Goal: Task Accomplishment & Management: Complete application form

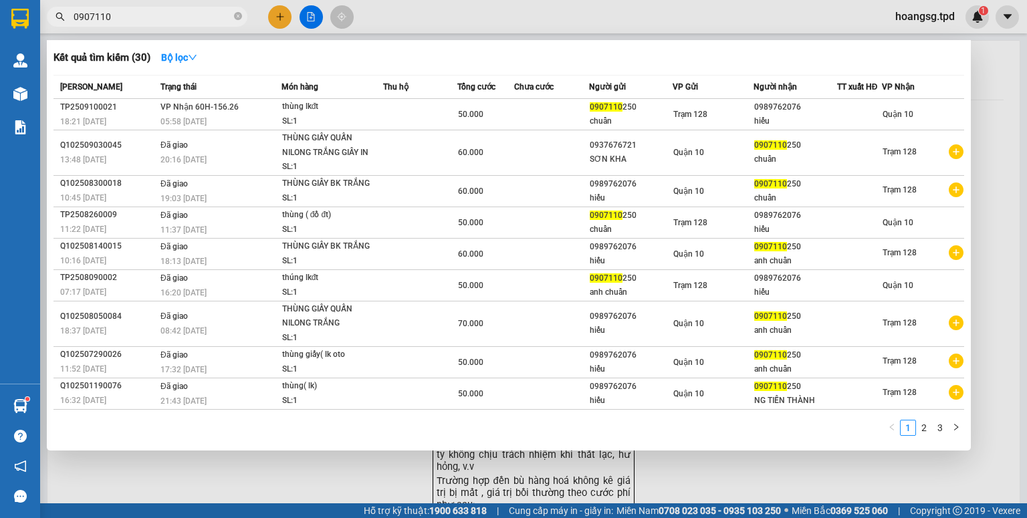
type input "0907110"
click at [275, 14] on div at bounding box center [513, 259] width 1027 height 518
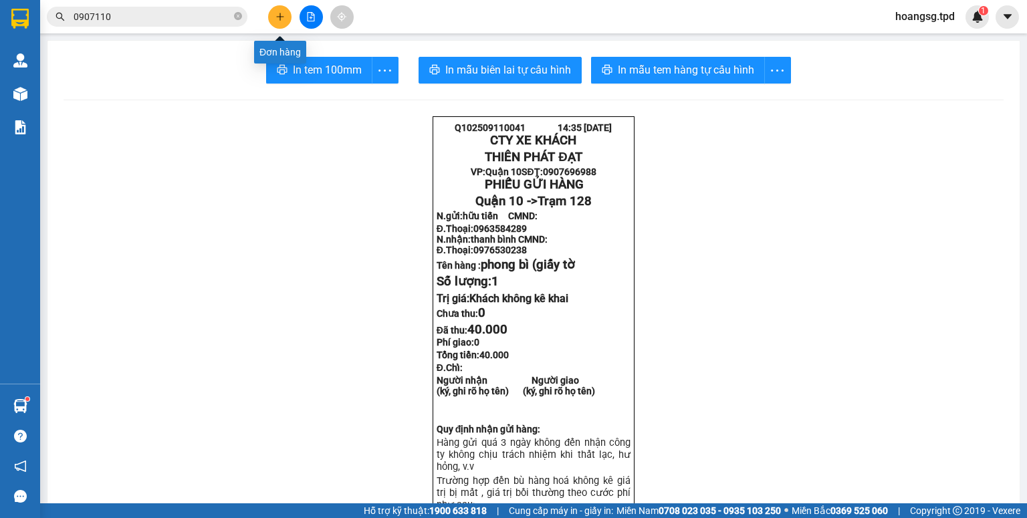
click at [276, 14] on icon "plus" at bounding box center [280, 16] width 9 height 9
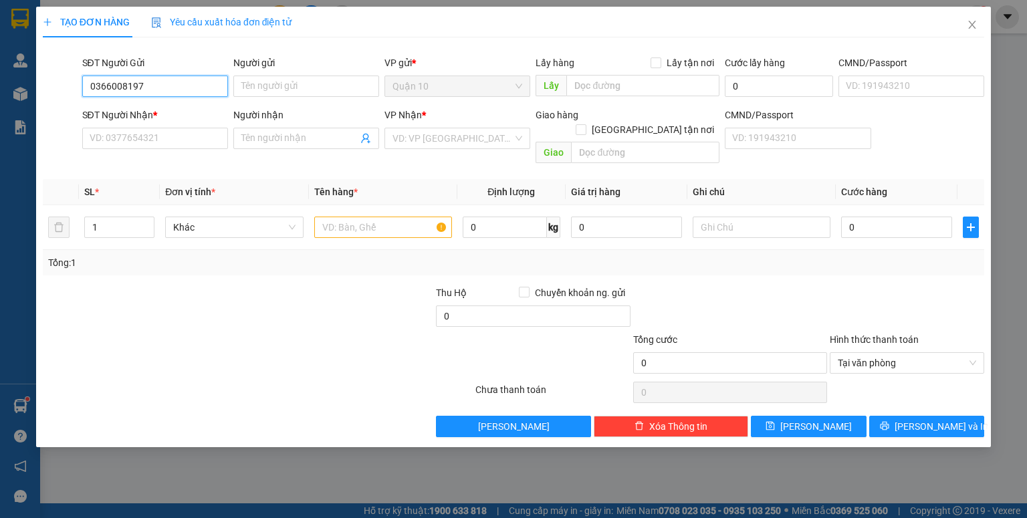
click at [180, 92] on input "0366008197" at bounding box center [155, 86] width 146 height 21
type input "0366008197"
click at [304, 80] on input "Người gửi" at bounding box center [306, 86] width 146 height 21
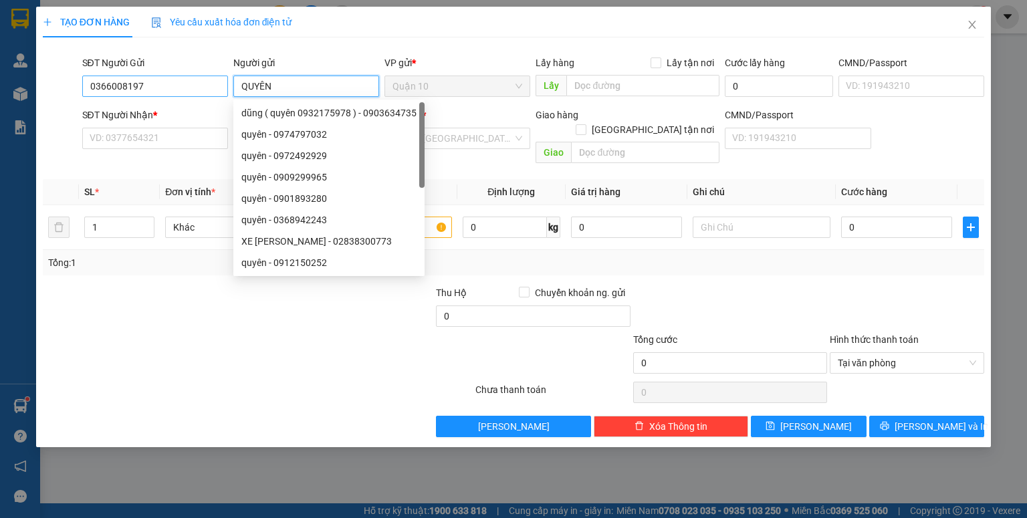
type input "QUYÊN"
click at [155, 84] on input "0366008197" at bounding box center [155, 86] width 146 height 21
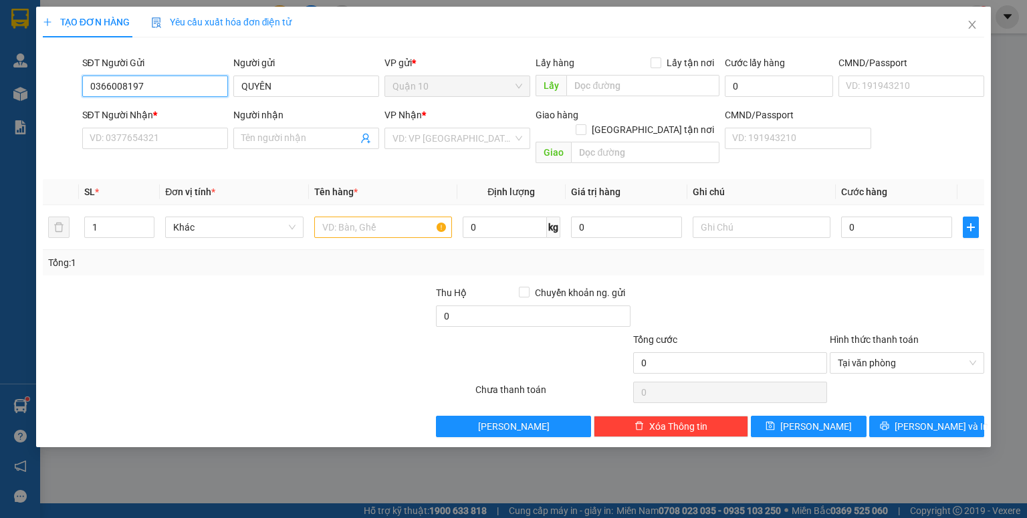
drag, startPoint x: 155, startPoint y: 84, endPoint x: 25, endPoint y: 105, distance: 130.9
click at [25, 105] on div "TẠO ĐƠN HÀNG Yêu cầu xuất hóa đơn điện tử Transit Pickup Surcharge Ids Transit …" at bounding box center [513, 259] width 1027 height 518
drag, startPoint x: 128, startPoint y: 153, endPoint x: 130, endPoint y: 142, distance: 10.8
paste input "0366008197"
type input "0366008197"
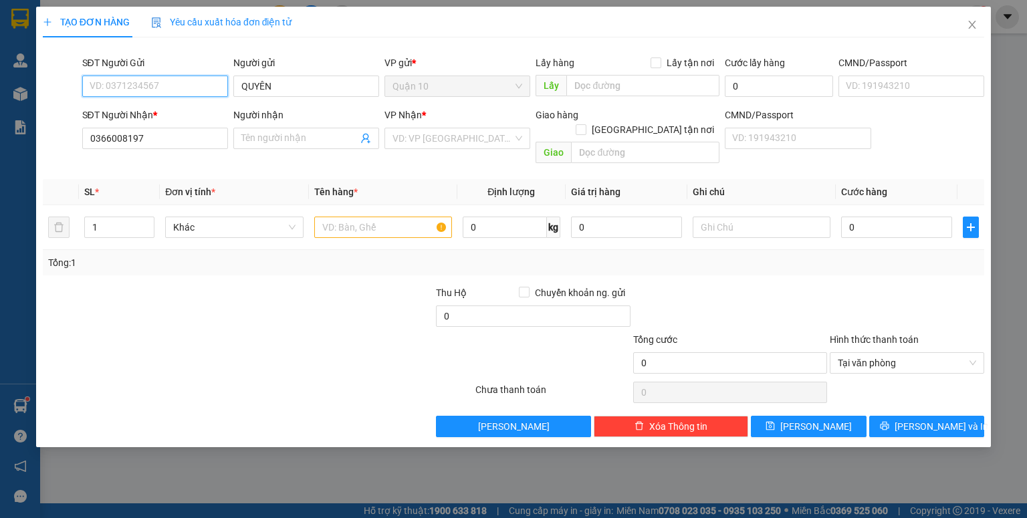
click at [175, 88] on input "SĐT Người Gửi" at bounding box center [155, 86] width 146 height 21
type input "0938181353"
type input "D"
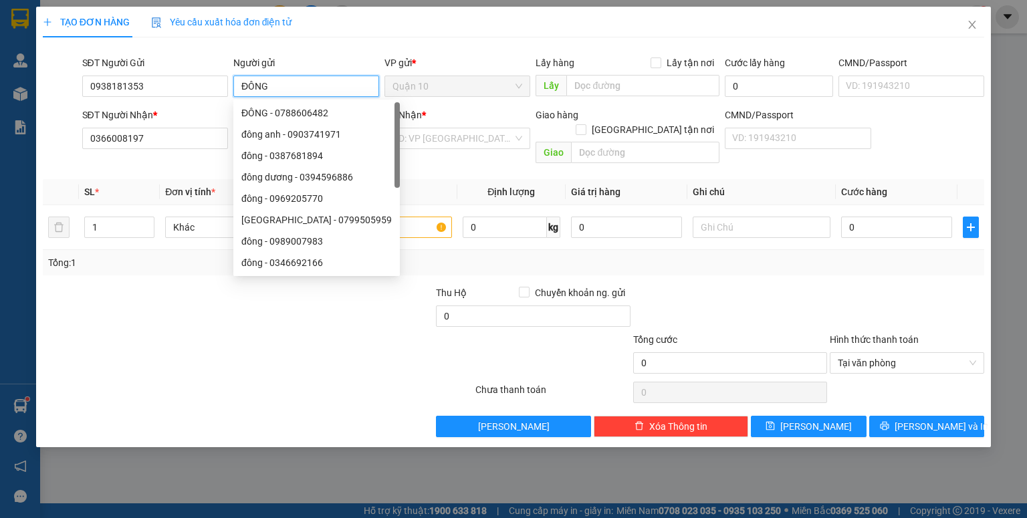
type input "ĐÔNG"
click at [161, 185] on th "Đơn vị tính *" at bounding box center [234, 192] width 149 height 26
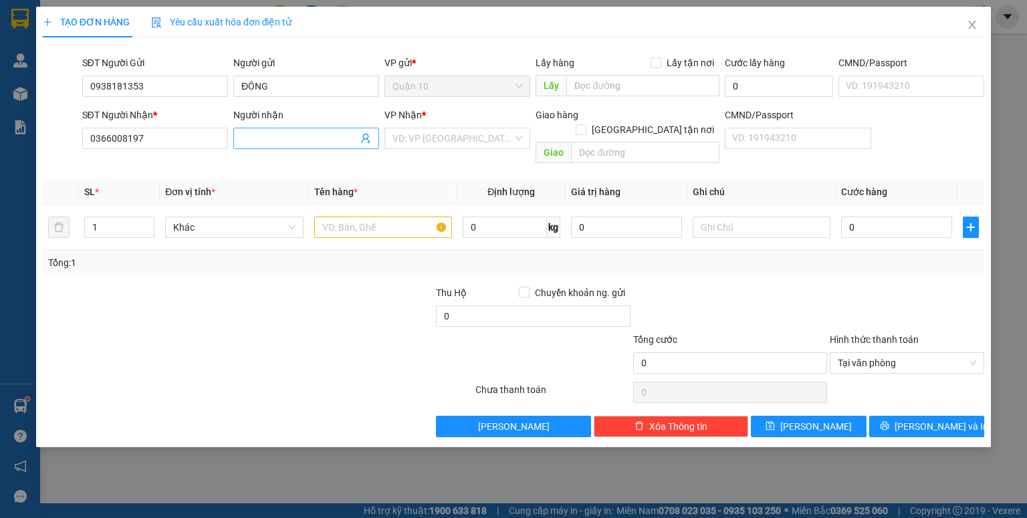
click at [332, 137] on input "Người nhận" at bounding box center [299, 138] width 116 height 15
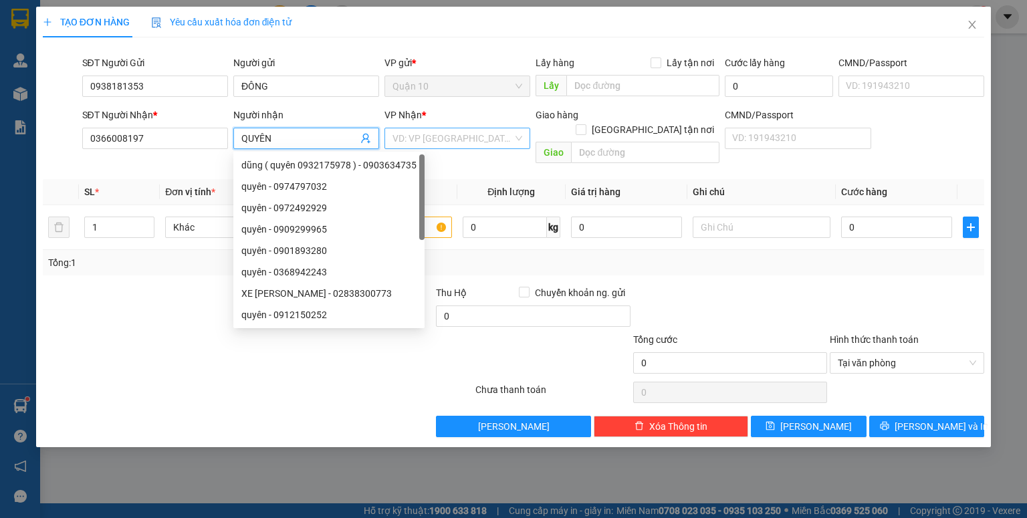
click at [514, 130] on div "VD: VP [GEOGRAPHIC_DATA]" at bounding box center [458, 138] width 146 height 21
type input "QUYÊN"
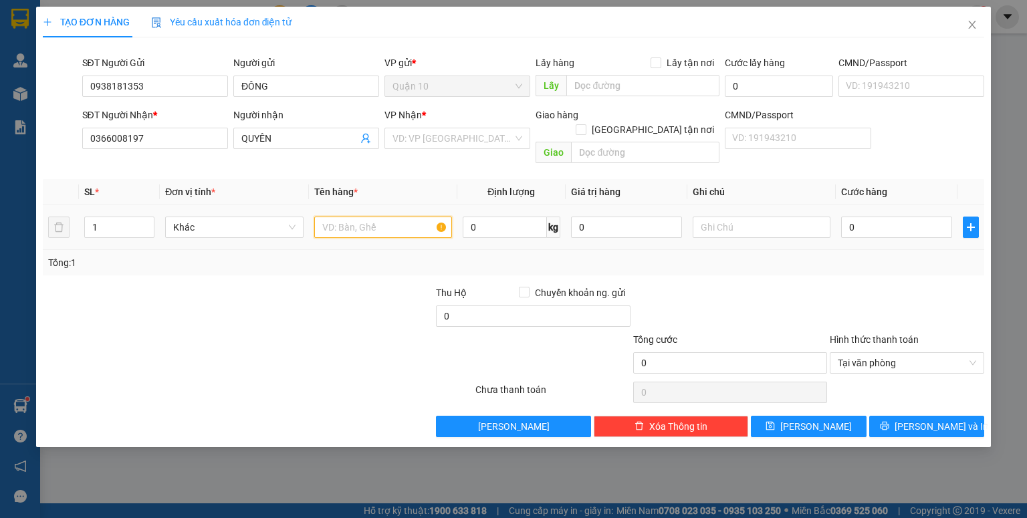
click at [352, 217] on input "text" at bounding box center [383, 227] width 138 height 21
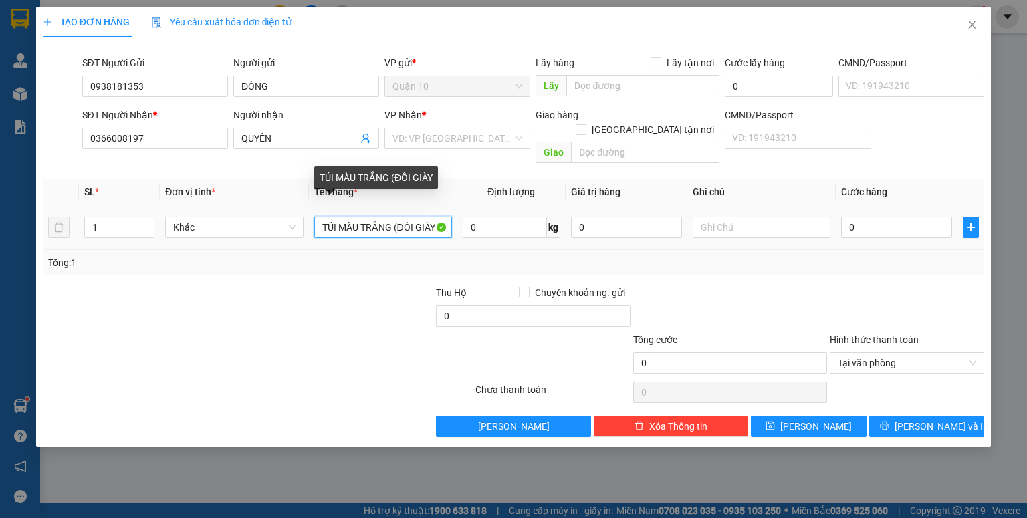
type input "TÚI MÀU TRẮNG (ĐÔI GIÀY"
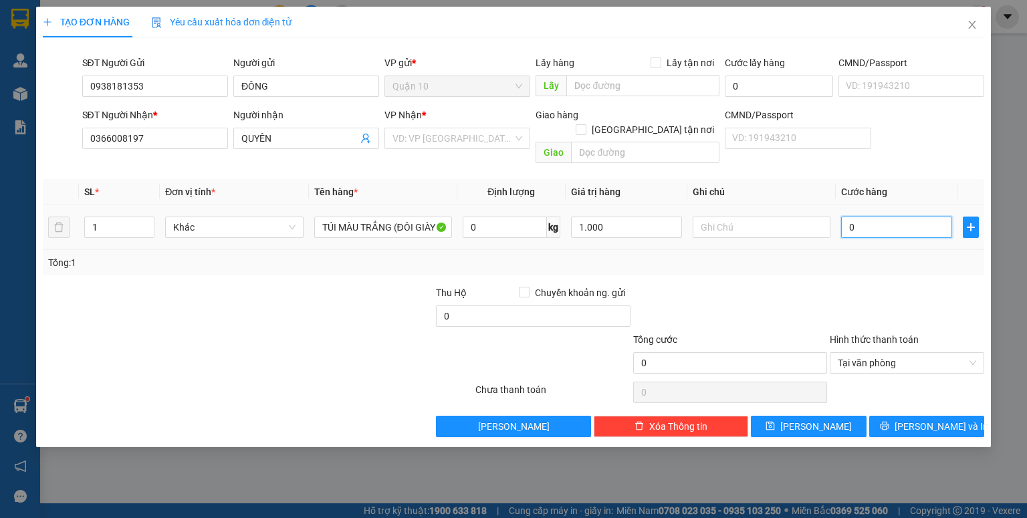
type input "1.000.000"
click at [888, 217] on input "0" at bounding box center [897, 227] width 111 height 21
type input "5"
type input "50"
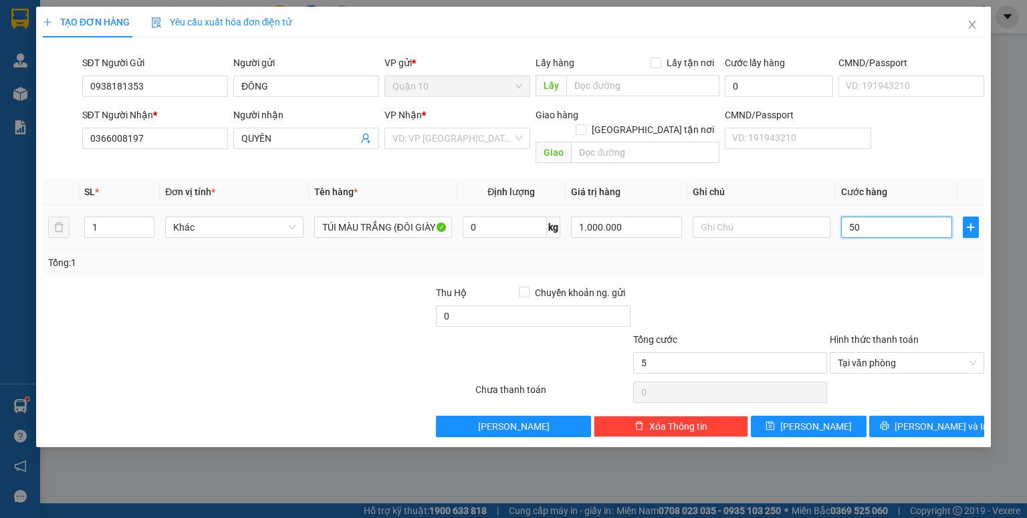
type input "50"
type input "50.000"
click at [422, 115] on b "*" at bounding box center [424, 115] width 4 height 11
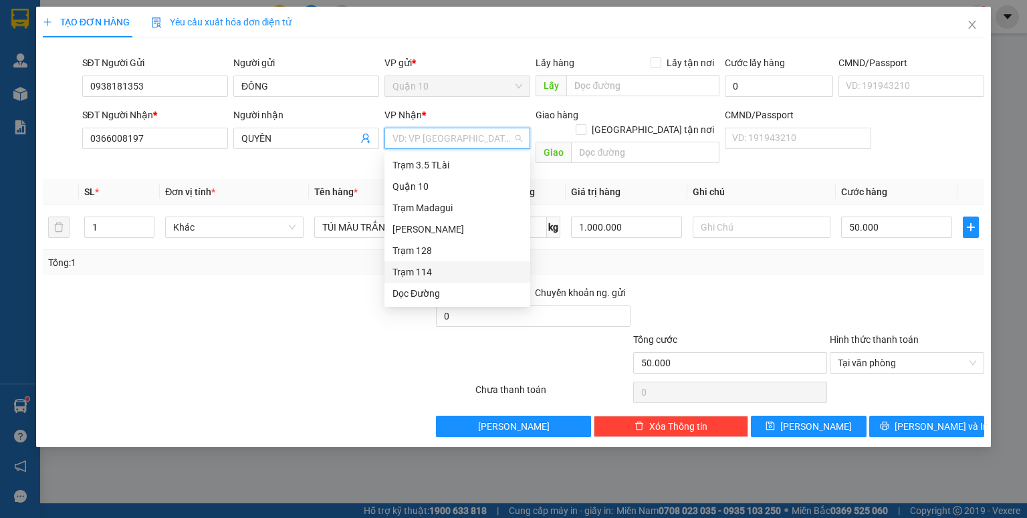
click at [433, 138] on input "search" at bounding box center [453, 138] width 120 height 20
click at [420, 276] on div "Trạm 114" at bounding box center [458, 272] width 130 height 15
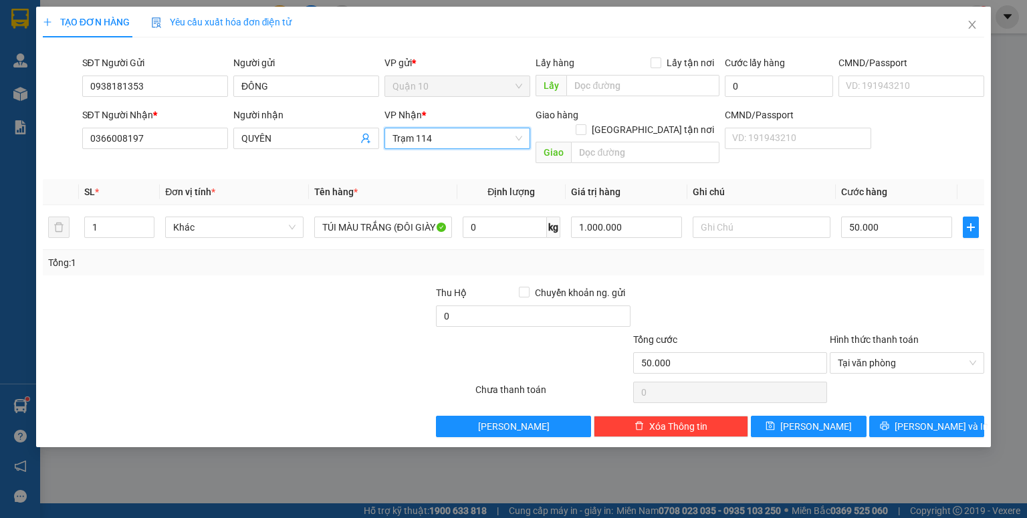
click at [971, 435] on div "TẠO ĐƠN HÀNG Yêu cầu xuất hóa đơn điện tử Transit Pickup Surcharge Ids Transit …" at bounding box center [513, 259] width 1027 height 518
click at [960, 416] on button "[PERSON_NAME] và In" at bounding box center [928, 426] width 116 height 21
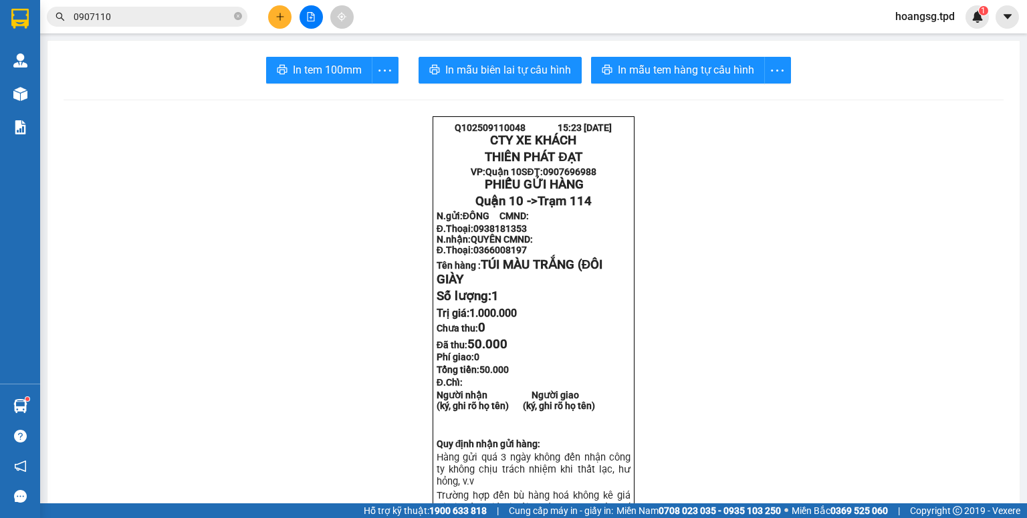
click at [233, 11] on span "0907110" at bounding box center [147, 17] width 201 height 20
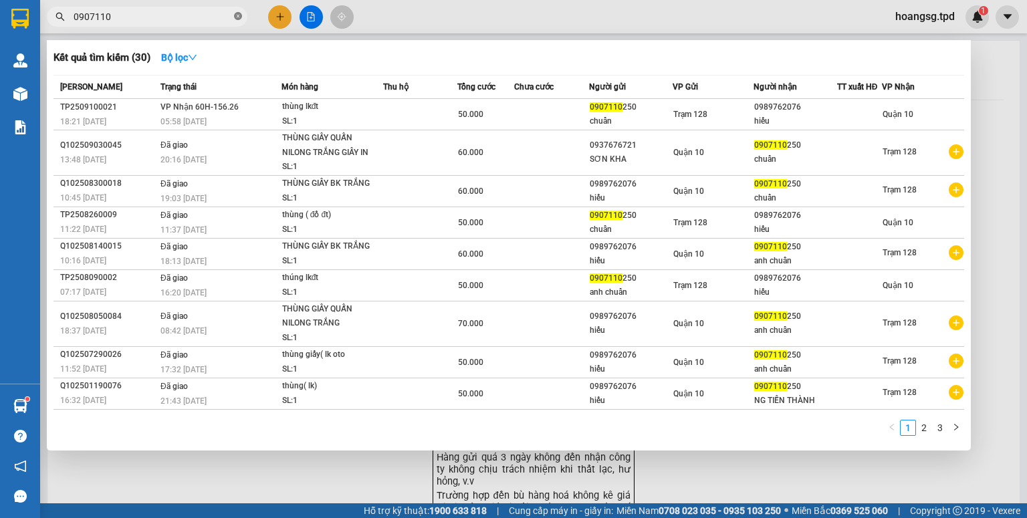
click at [236, 13] on icon "close-circle" at bounding box center [238, 16] width 8 height 8
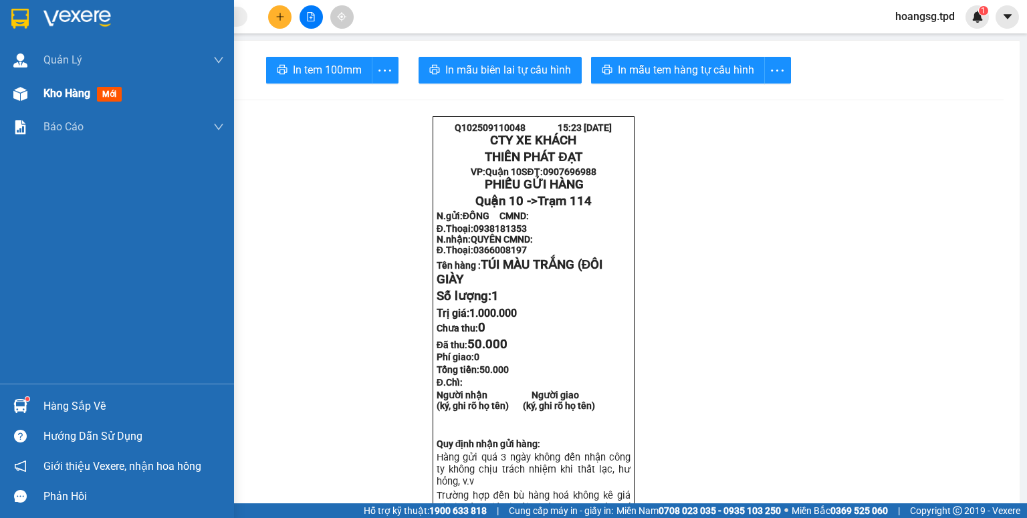
click at [29, 94] on div at bounding box center [20, 93] width 23 height 23
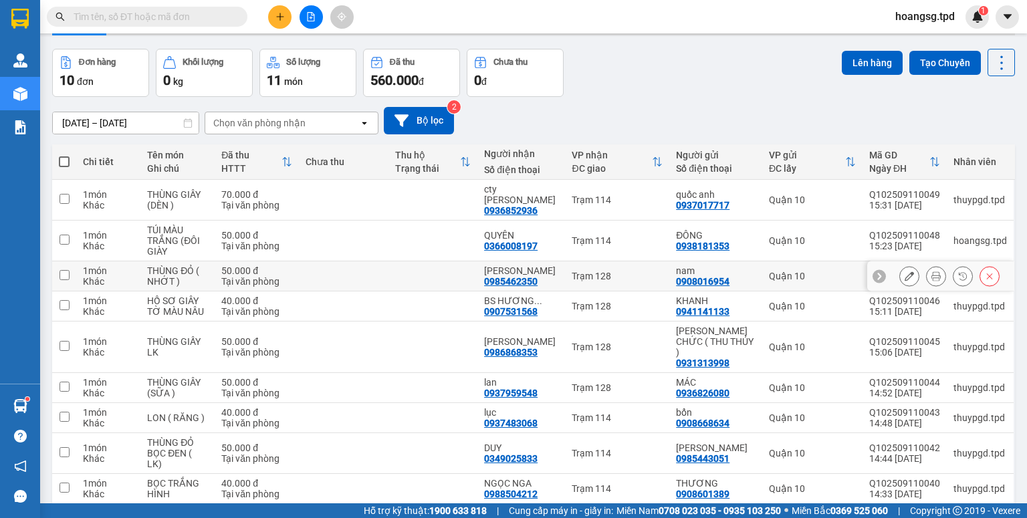
scroll to position [106, 0]
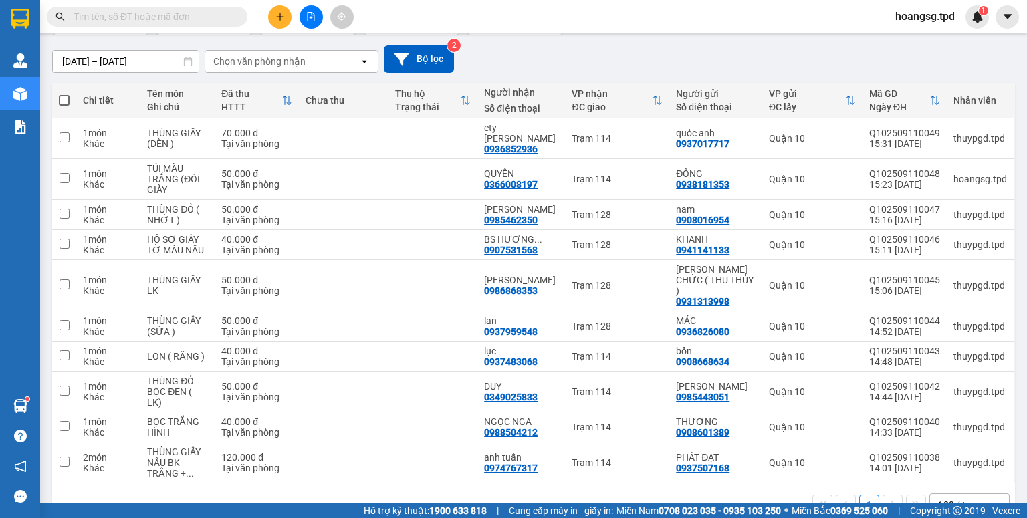
click at [197, 18] on input "text" at bounding box center [153, 16] width 158 height 15
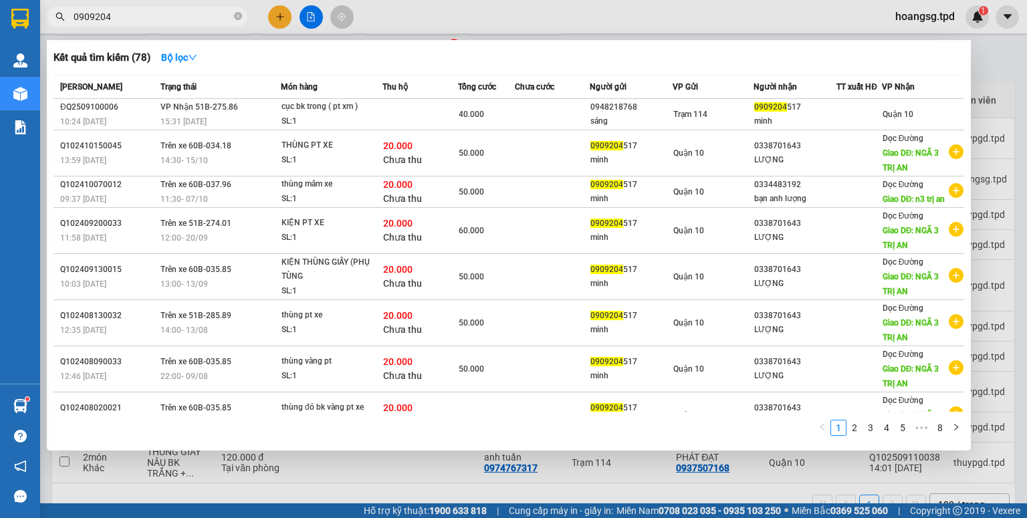
type input "0909204"
click at [268, 11] on div at bounding box center [513, 259] width 1027 height 518
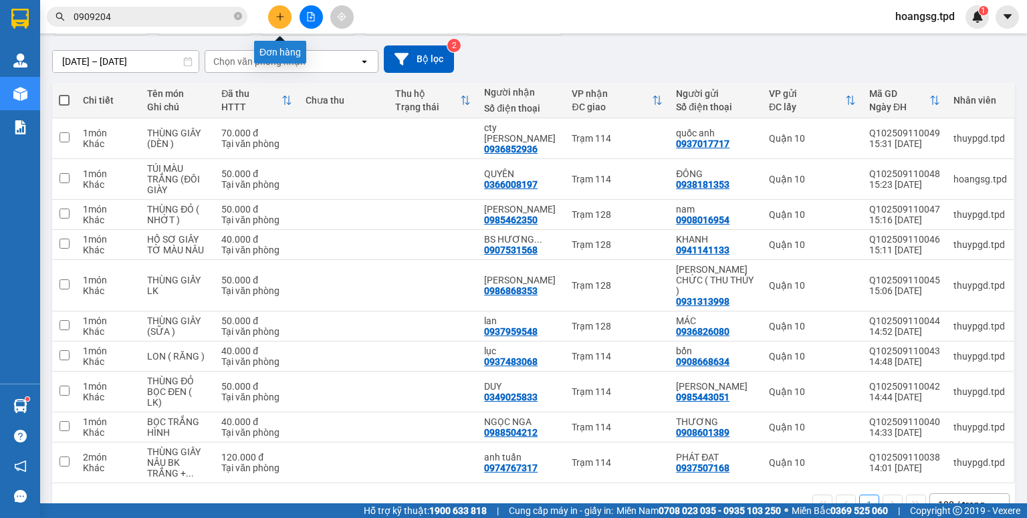
click at [275, 11] on button at bounding box center [279, 16] width 23 height 23
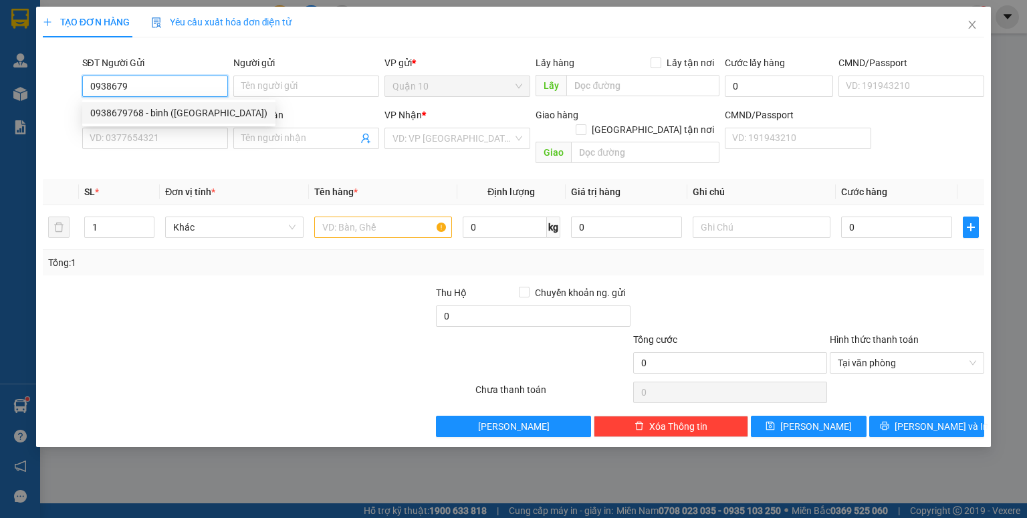
type input "0938679768"
type input "bình ([PERSON_NAME])"
type input "094200002561"
type input "0915993038"
type input "hà"
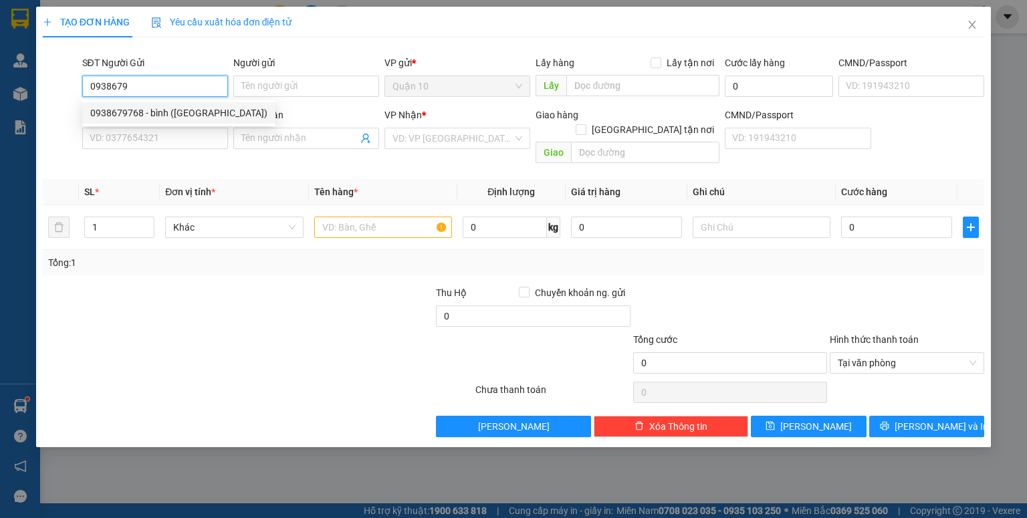
type input "117"
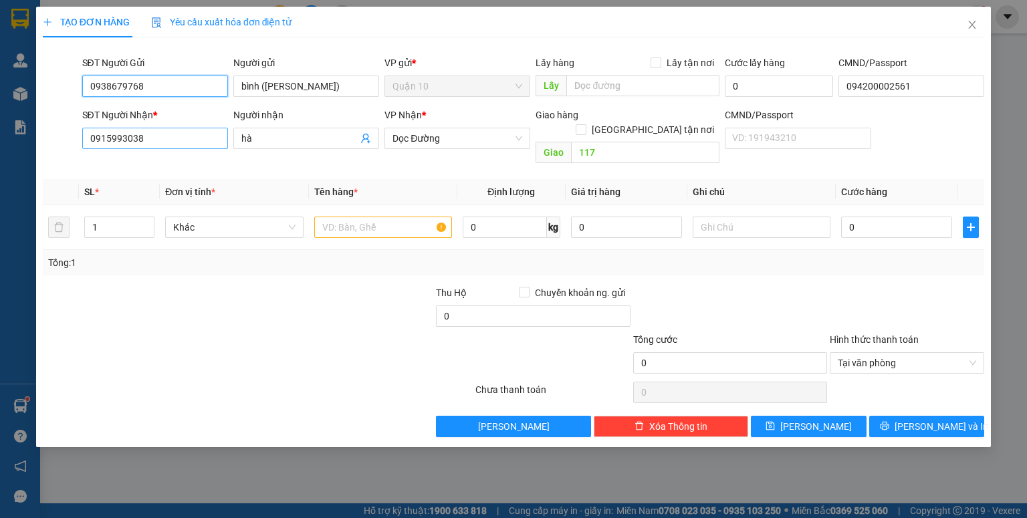
type input "0938679768"
drag, startPoint x: 169, startPoint y: 142, endPoint x: 0, endPoint y: 126, distance: 170.0
click at [0, 161] on div "TẠO ĐƠN HÀNG Yêu cầu xuất hóa đơn điện tử Transit Pickup Surcharge Ids Transit …" at bounding box center [513, 259] width 1027 height 518
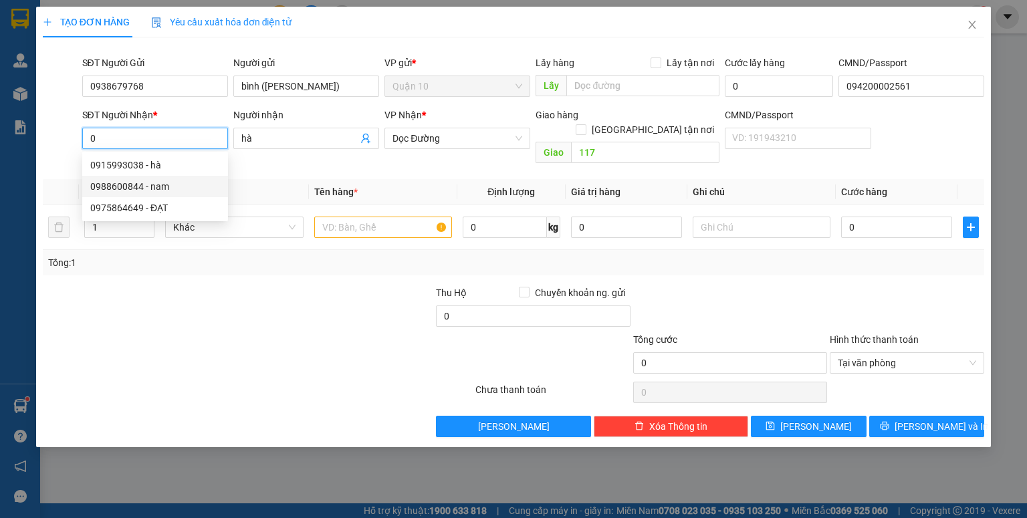
type input "0988600844"
type input "nam"
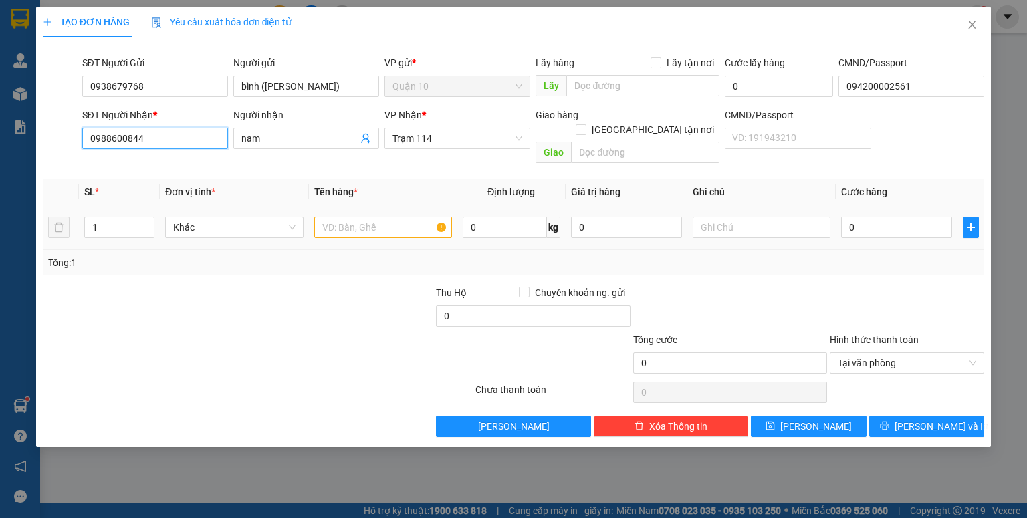
type input "0988600844"
click at [332, 219] on input "text" at bounding box center [383, 227] width 138 height 21
drag, startPoint x: 113, startPoint y: 206, endPoint x: 0, endPoint y: 232, distance: 116.0
click at [0, 232] on div "TẠO ĐƠN HÀNG Yêu cầu xuất hóa đơn điện tử Transit Pickup Surcharge Ids Transit …" at bounding box center [513, 259] width 1027 height 518
type input "4"
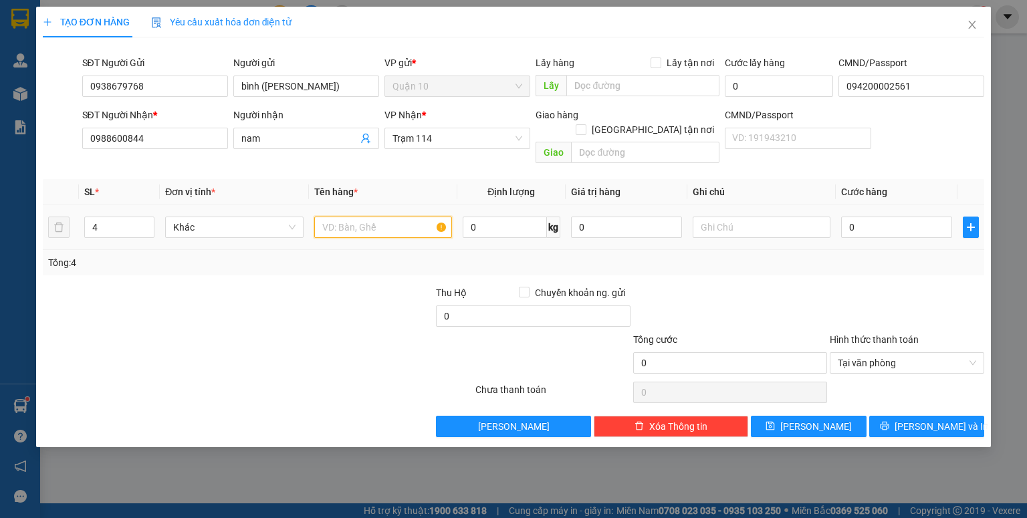
click at [360, 217] on input "text" at bounding box center [383, 227] width 138 height 21
type input "thung giấy (tb điện"
click at [612, 217] on input "0" at bounding box center [626, 227] width 111 height 21
click at [777, 286] on div at bounding box center [730, 309] width 197 height 47
click at [635, 217] on input "2.000.000" at bounding box center [626, 227] width 111 height 21
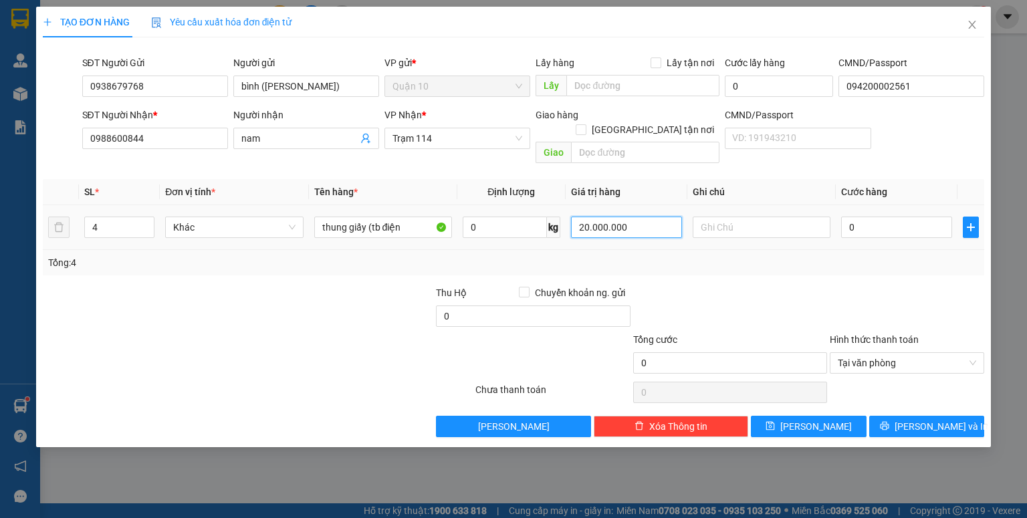
type input "20.000.000"
click at [842, 266] on div "Transit Pickup Surcharge Ids Transit Deliver Surcharge Ids Transit Deliver Surc…" at bounding box center [514, 242] width 942 height 389
click at [865, 217] on input "0" at bounding box center [897, 227] width 111 height 21
type input "2"
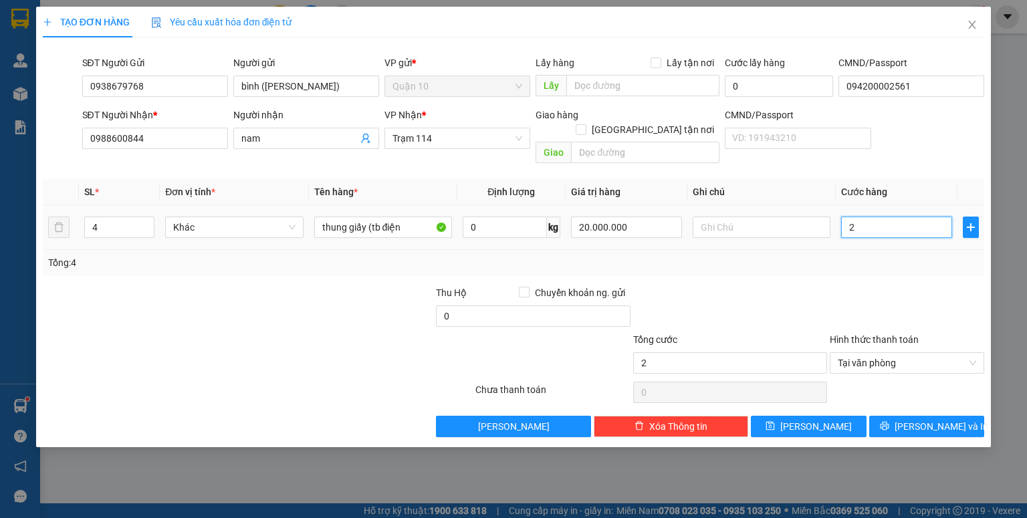
type input "22"
type input "220"
type input "2.200"
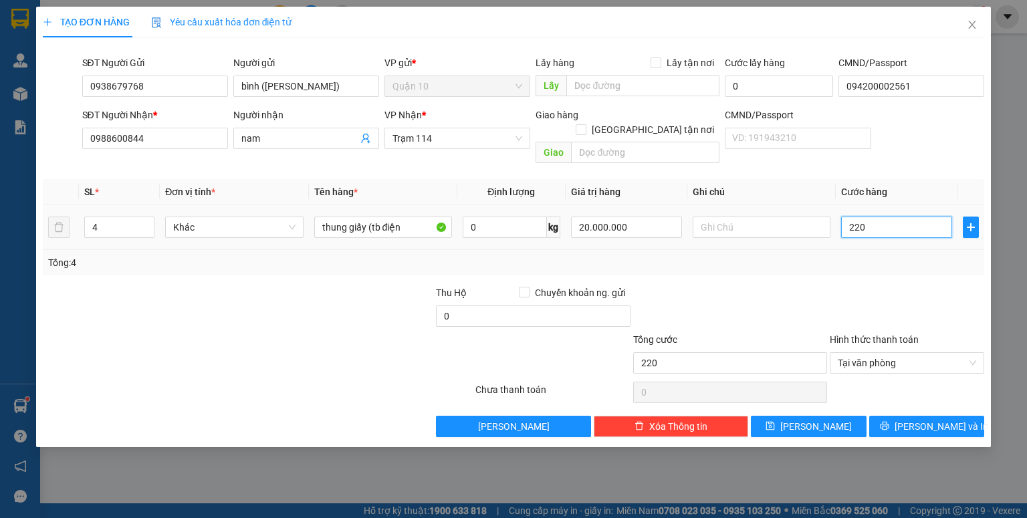
type input "2.200"
type input "220"
type input "220.000"
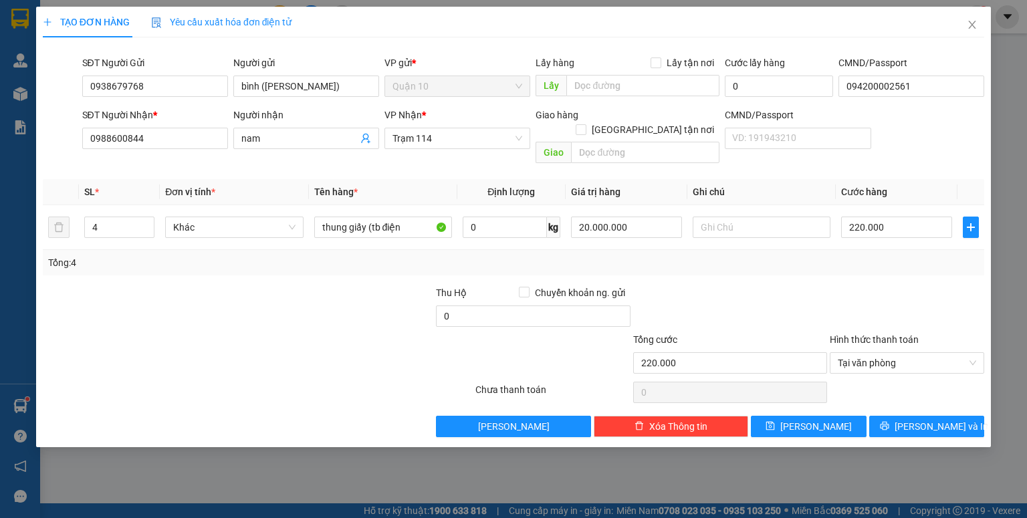
drag, startPoint x: 838, startPoint y: 264, endPoint x: 846, endPoint y: 268, distance: 8.4
click at [839, 265] on div "Transit Pickup Surcharge Ids Transit Deliver Surcharge Ids Transit Deliver Surc…" at bounding box center [514, 242] width 942 height 389
click at [955, 399] on div "Transit Pickup Surcharge Ids Transit Deliver Surcharge Ids Transit Deliver Surc…" at bounding box center [514, 242] width 942 height 389
click at [949, 419] on span "[PERSON_NAME] và In" at bounding box center [942, 426] width 94 height 15
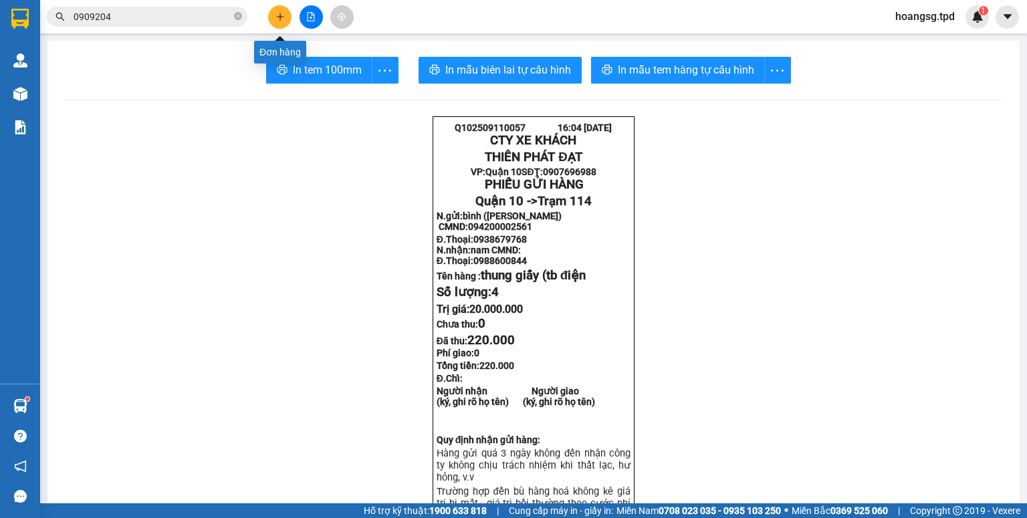
click at [280, 8] on button at bounding box center [279, 16] width 23 height 23
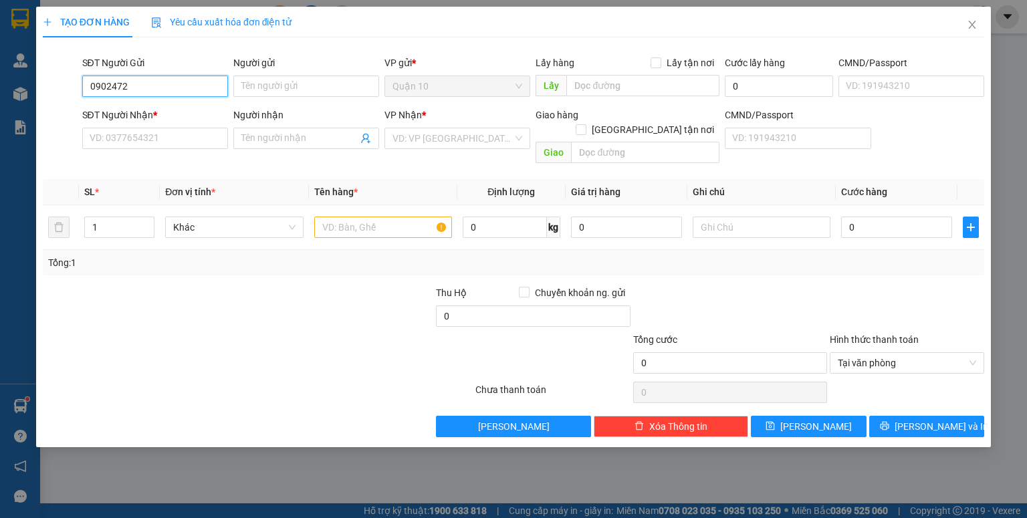
click at [153, 85] on input "0902472" at bounding box center [155, 86] width 146 height 21
click at [171, 117] on div "0902472224 - HIỀN" at bounding box center [155, 113] width 130 height 15
type input "0902472224"
type input "HIỀN"
type input "079083033205"
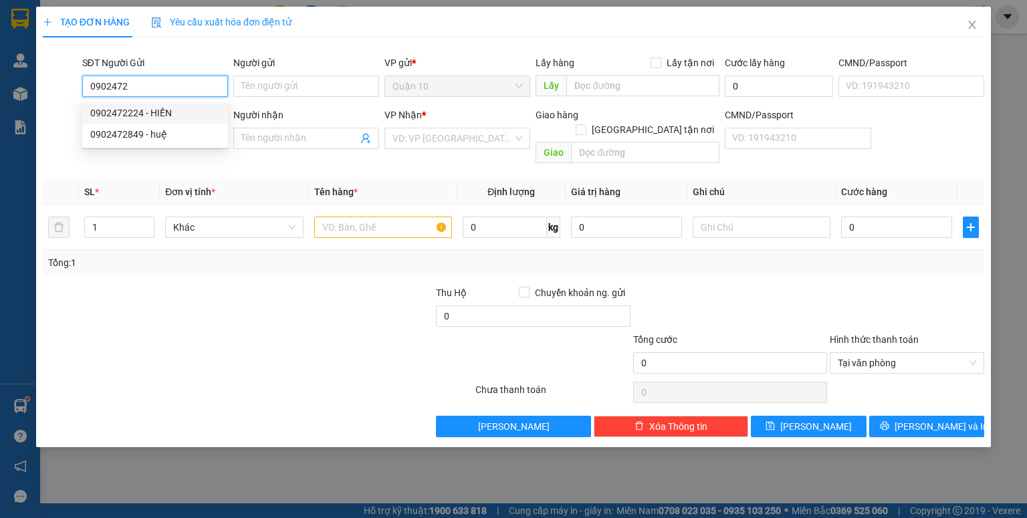
type input "0934706500"
type input "BS ĐỨC"
type input "PHÚ TÚC"
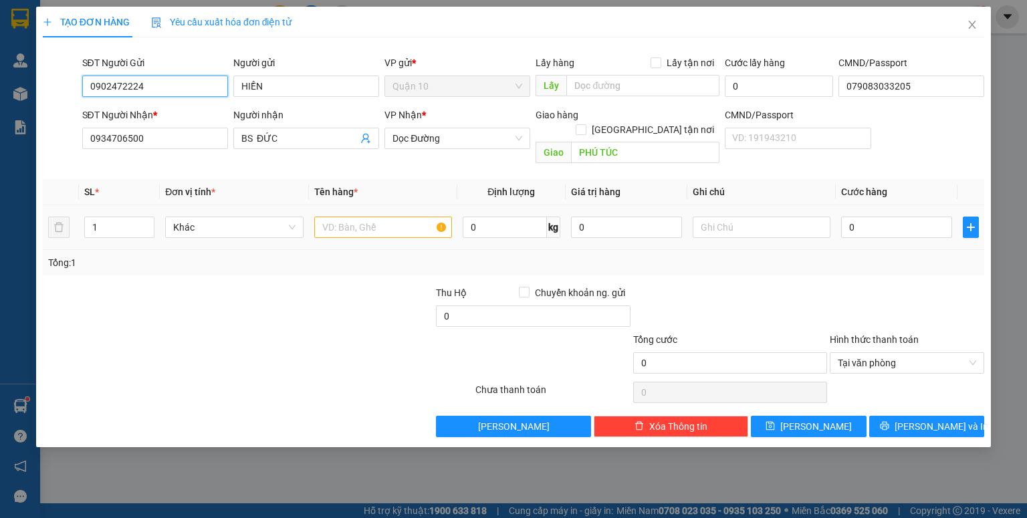
type input "0902472224"
click at [385, 217] on input "text" at bounding box center [383, 227] width 138 height 21
type input "hộp giấy (răng"
type input "4"
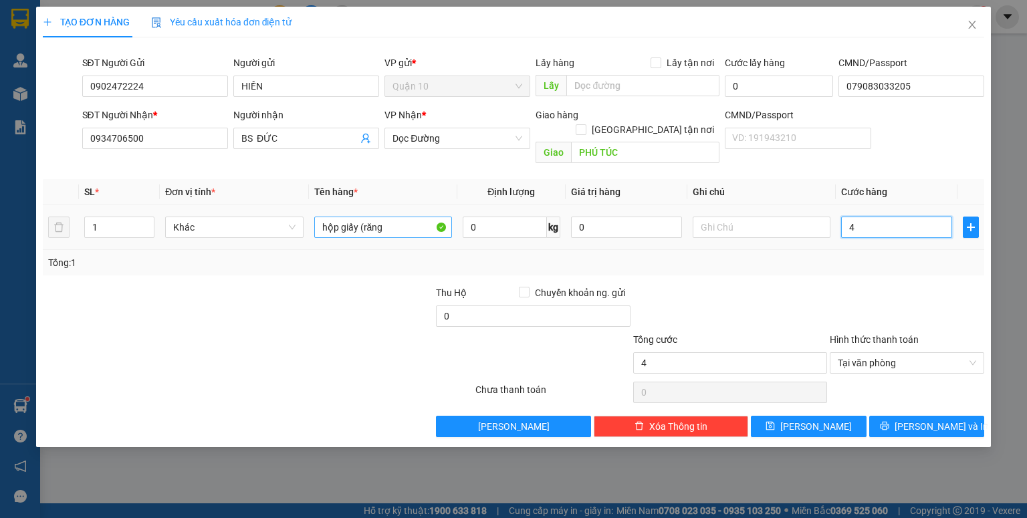
type input "40"
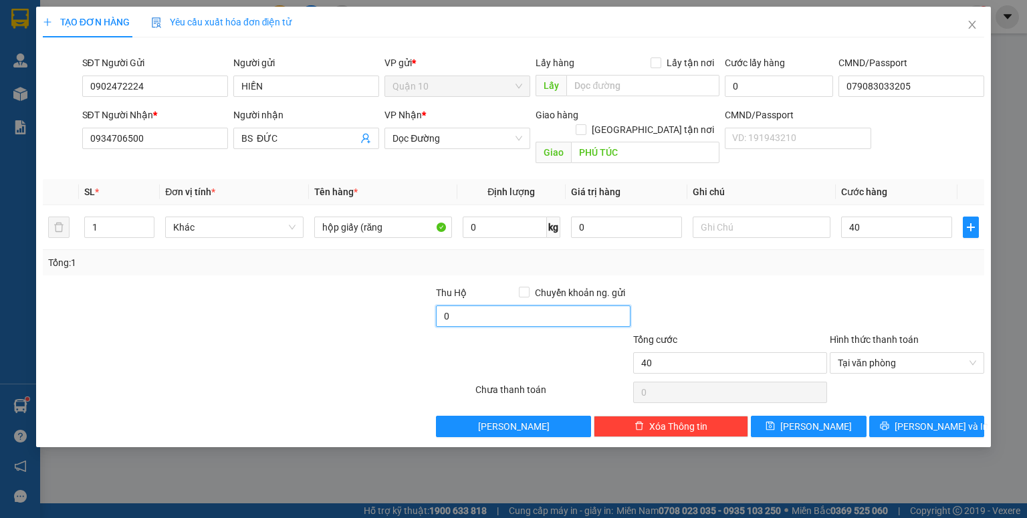
type input "40.000"
click at [601, 307] on input "0" at bounding box center [533, 316] width 194 height 21
type input "10.000"
click at [605, 205] on td "0" at bounding box center [627, 227] width 122 height 45
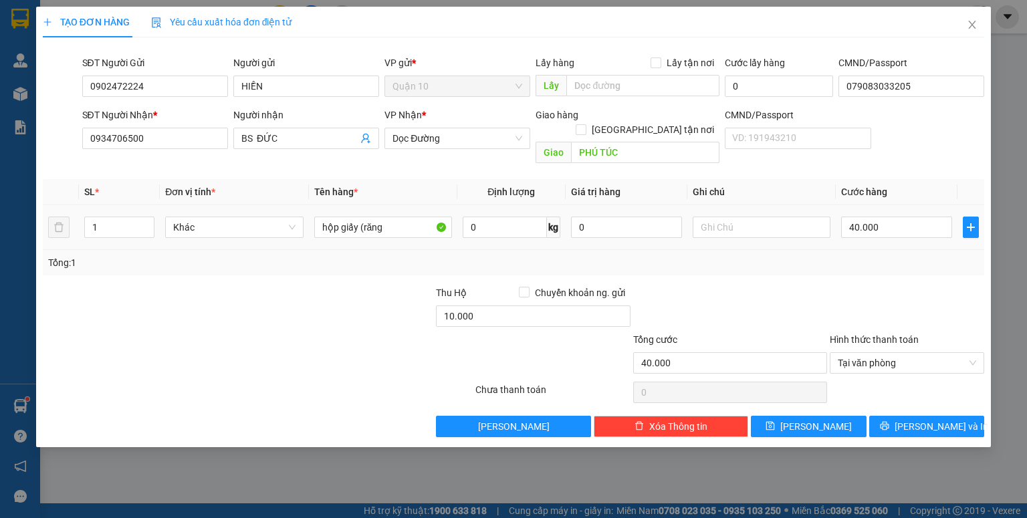
click at [608, 214] on div "0" at bounding box center [626, 227] width 111 height 27
click at [603, 219] on input "0" at bounding box center [626, 227] width 111 height 21
type input "500.000"
click at [922, 419] on span "[PERSON_NAME] và In" at bounding box center [942, 426] width 94 height 15
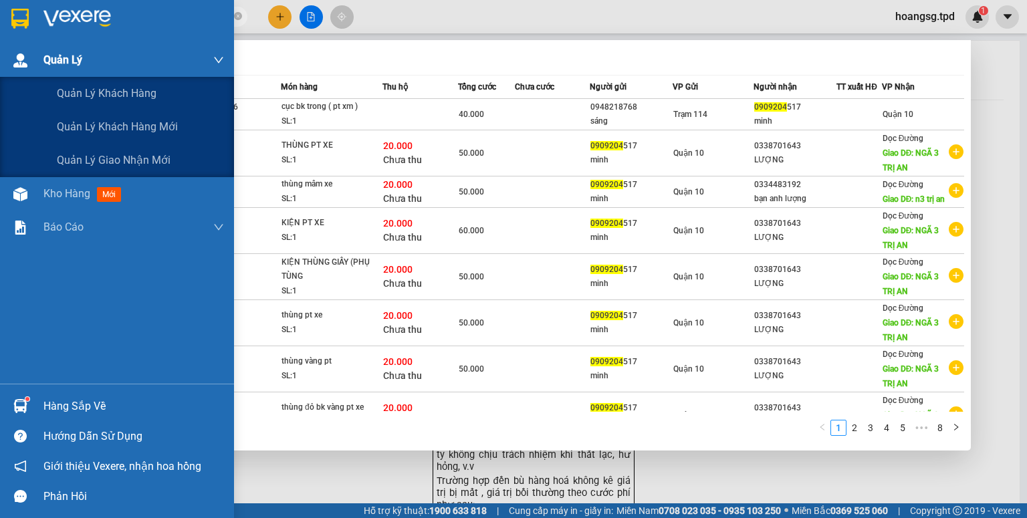
click at [0, 51] on section "Kết quả tìm kiếm ( 78 ) Bộ lọc Mã ĐH Trạng thái Món hàng Thu hộ Tổng cước Chưa …" at bounding box center [513, 259] width 1027 height 518
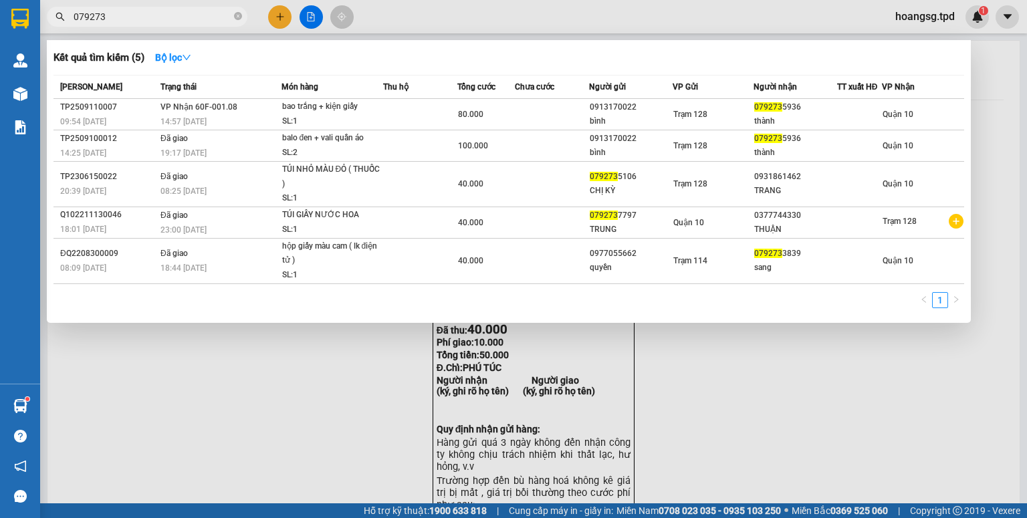
type input "079273"
